Goal: Information Seeking & Learning: Learn about a topic

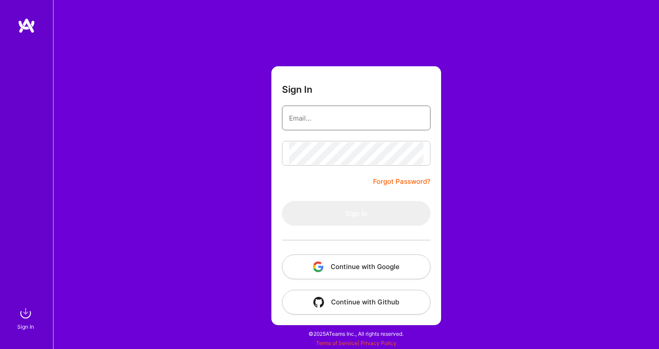
type input "[PERSON_NAME][EMAIL_ADDRESS][DOMAIN_NAME]"
click at [356, 213] on button "Sign In" at bounding box center [356, 213] width 148 height 25
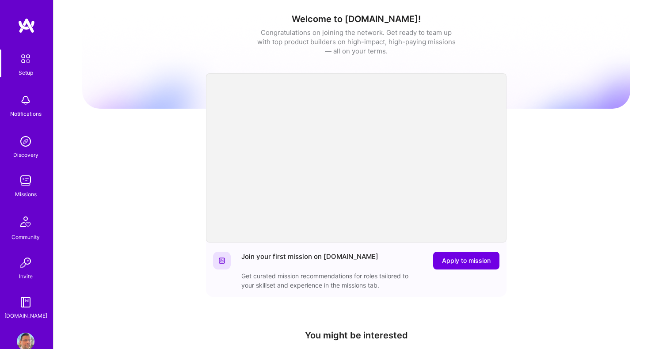
click at [24, 185] on img at bounding box center [26, 181] width 18 height 18
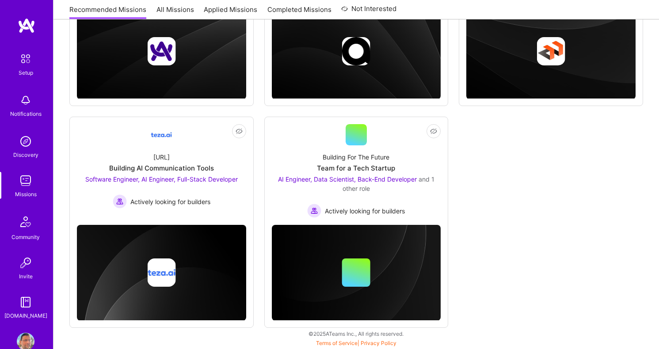
scroll to position [244, 0]
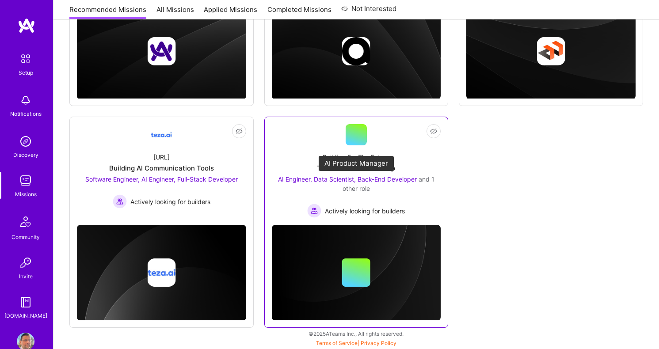
click at [352, 177] on span "AI Engineer, Data Scientist, Back-End Developer" at bounding box center [347, 179] width 139 height 8
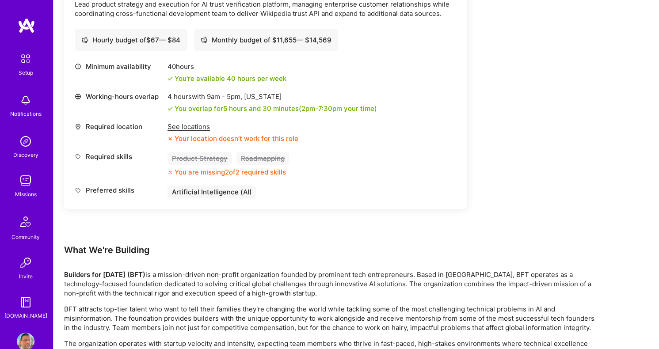
scroll to position [1282, 0]
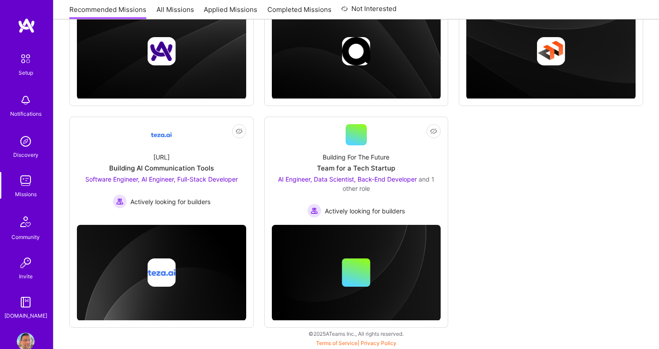
scroll to position [244, 0]
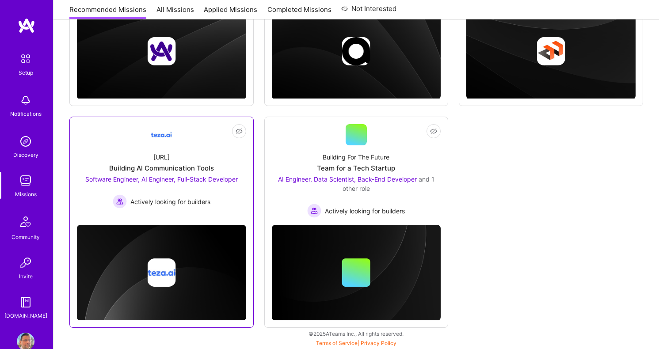
click at [220, 178] on span "Software Engineer, AI Engineer, Full-Stack Developer" at bounding box center [161, 179] width 152 height 8
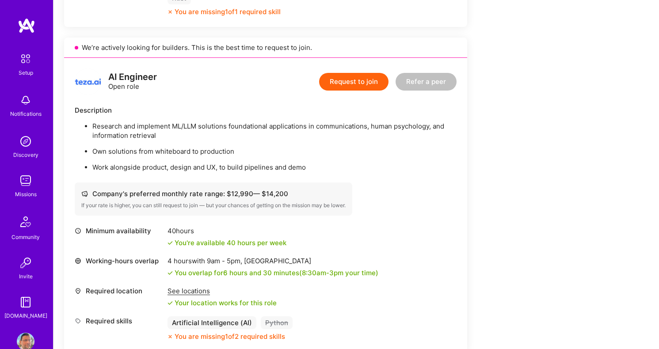
scroll to position [541, 0]
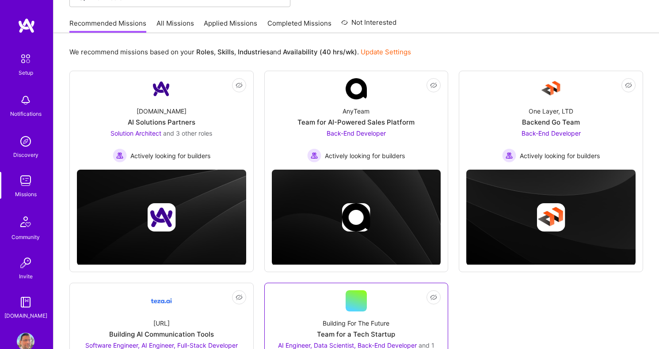
scroll to position [86, 0]
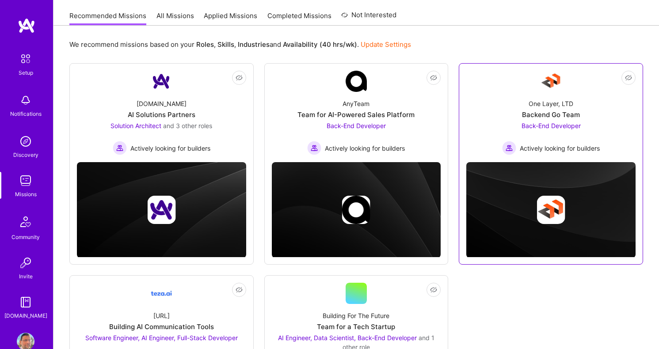
click at [548, 123] on span "Back-End Developer" at bounding box center [550, 126] width 59 height 8
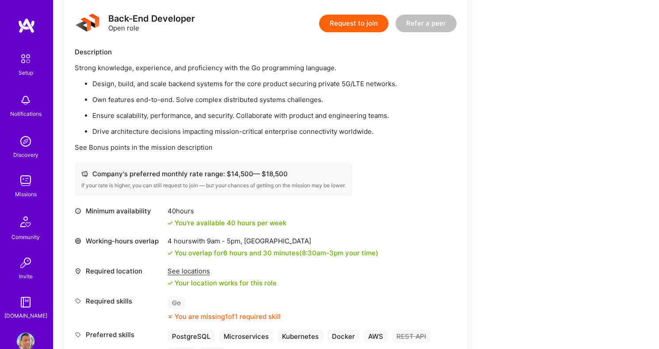
scroll to position [270, 0]
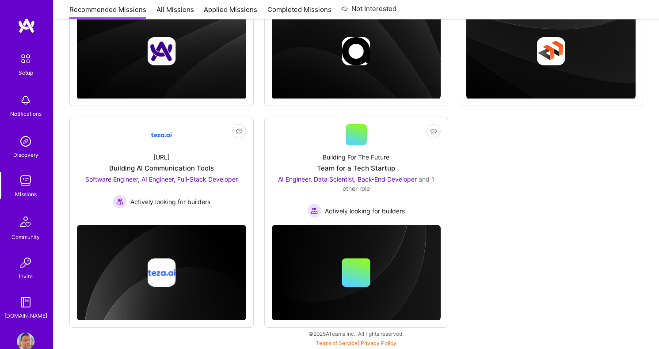
scroll to position [86, 0]
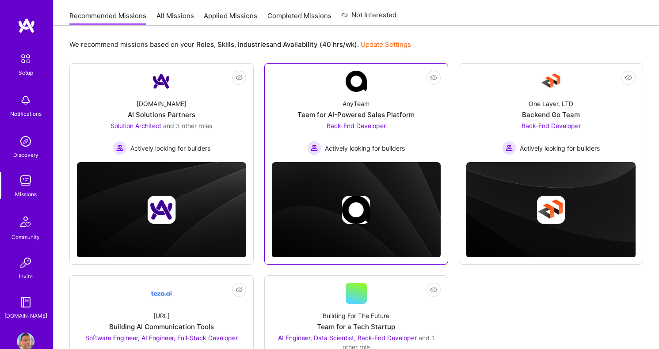
click at [346, 120] on div "AnyTeam Team for AI-Powered Sales Platform Back-End Developer Actively looking …" at bounding box center [356, 123] width 169 height 63
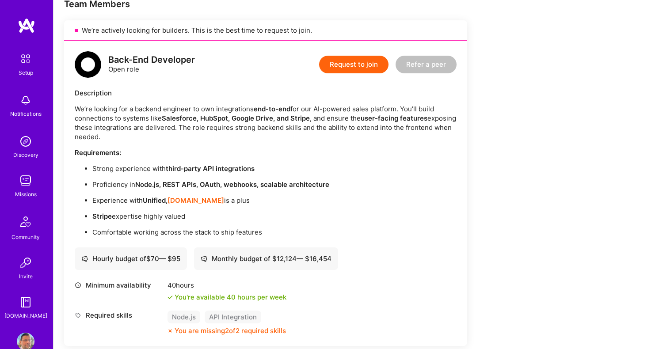
scroll to position [190, 0]
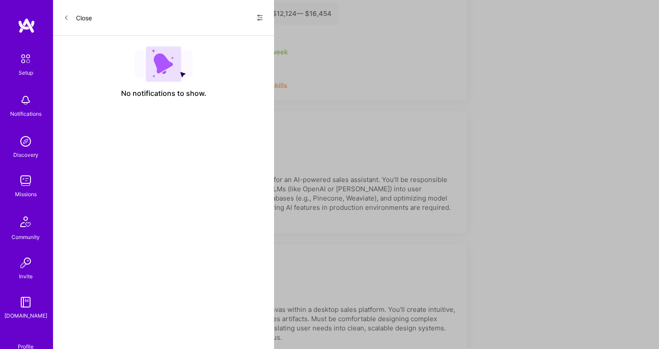
scroll to position [86, 0]
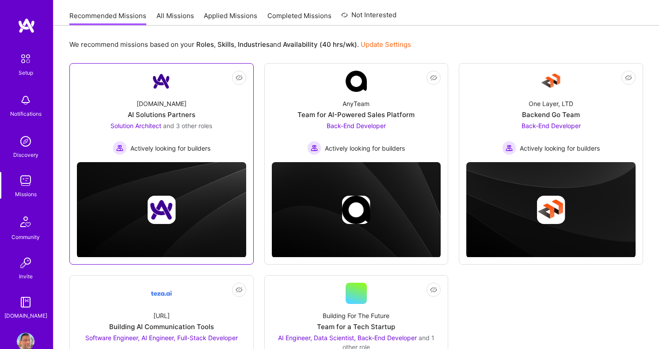
click at [146, 125] on span "Solution Architect" at bounding box center [135, 126] width 51 height 8
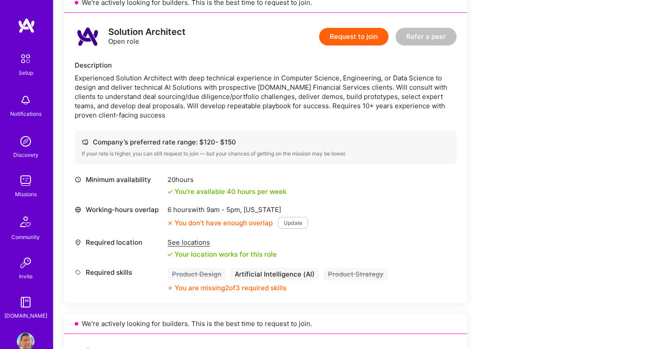
scroll to position [863, 0]
